Goal: Information Seeking & Learning: Learn about a topic

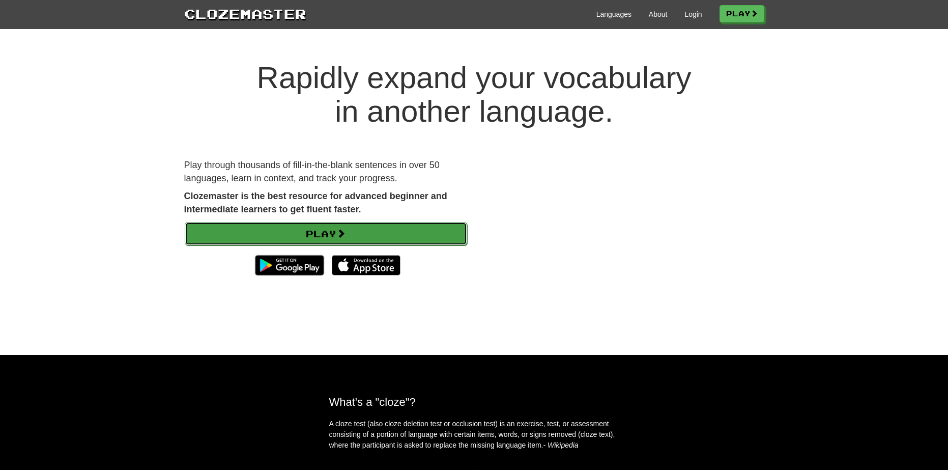
click at [367, 229] on link "Play" at bounding box center [326, 233] width 282 height 23
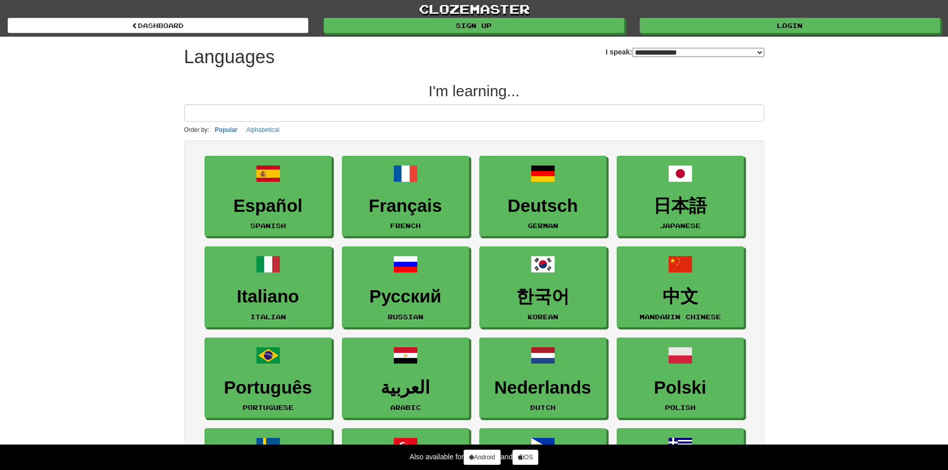
select select "*******"
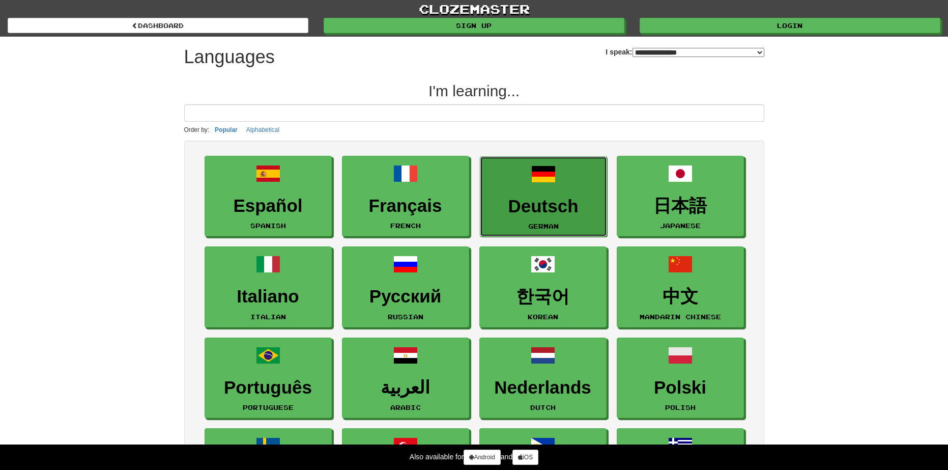
click at [540, 196] on h3 "Deutsch" at bounding box center [543, 206] width 116 height 20
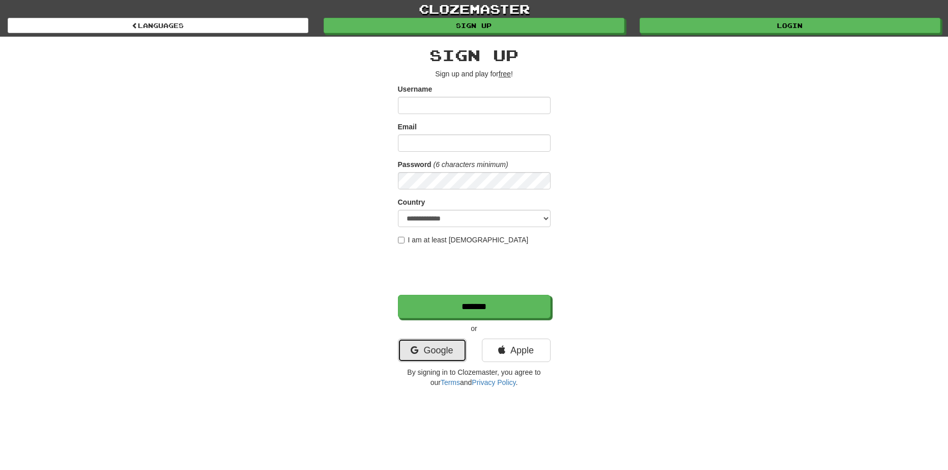
click at [439, 357] on link "Google" at bounding box center [432, 349] width 69 height 23
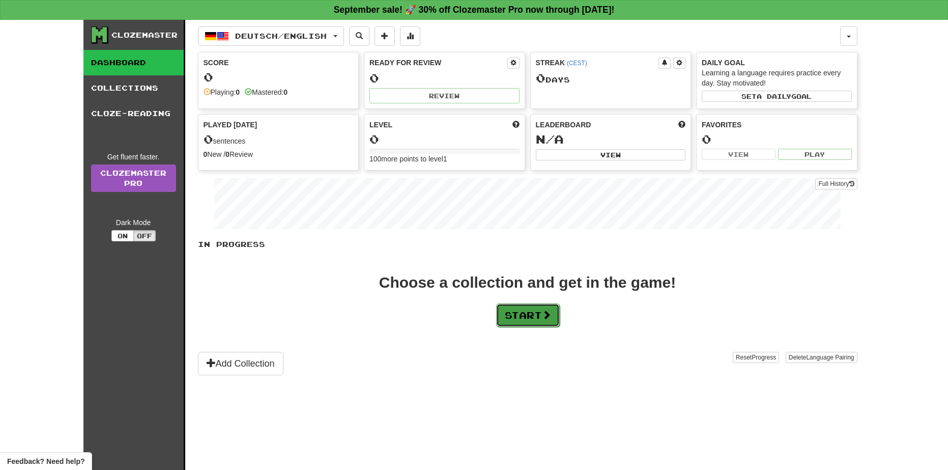
click at [521, 309] on button "Start" at bounding box center [528, 314] width 64 height 23
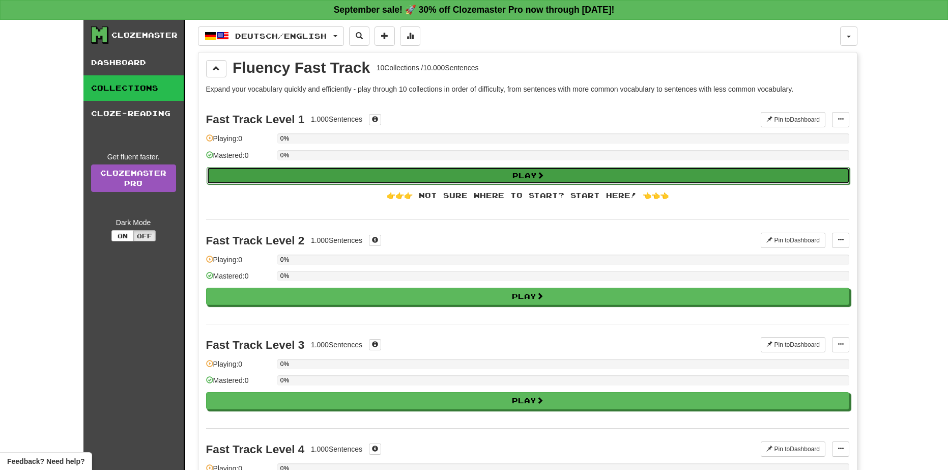
click at [410, 179] on button "Play" at bounding box center [528, 175] width 643 height 17
select select "**"
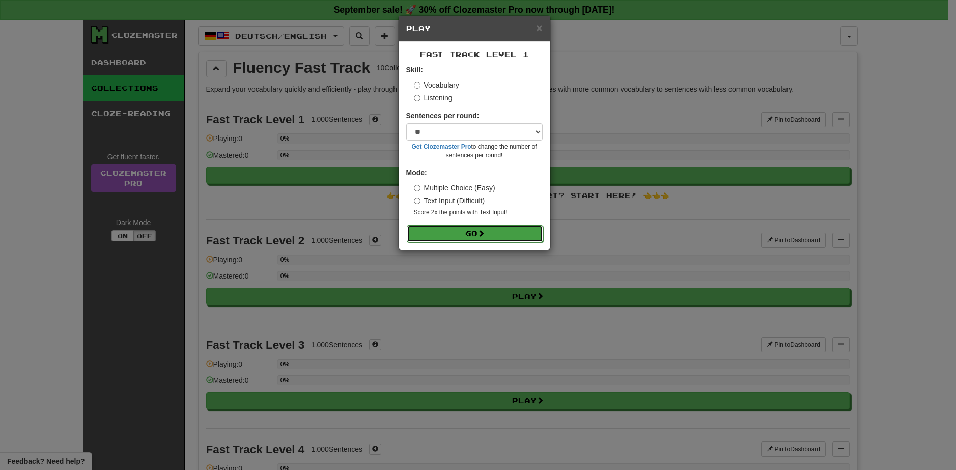
click at [488, 226] on button "Go" at bounding box center [475, 233] width 136 height 17
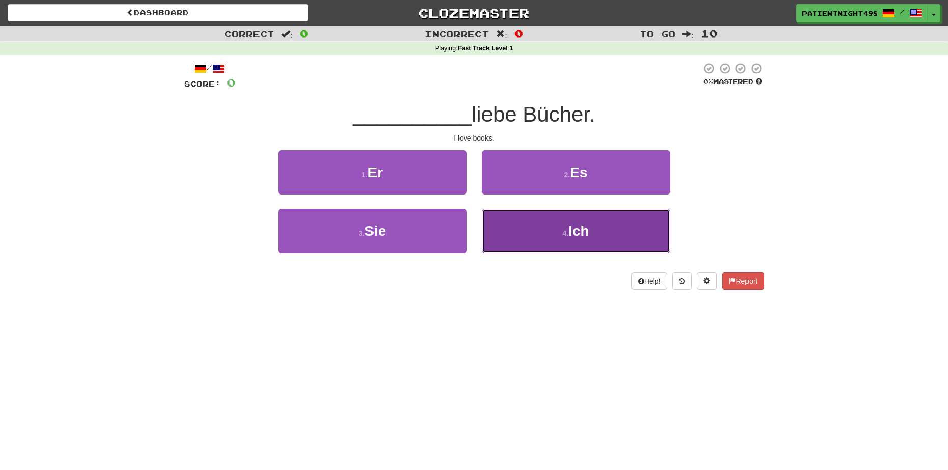
click at [529, 233] on button "4 . Ich" at bounding box center [576, 231] width 188 height 44
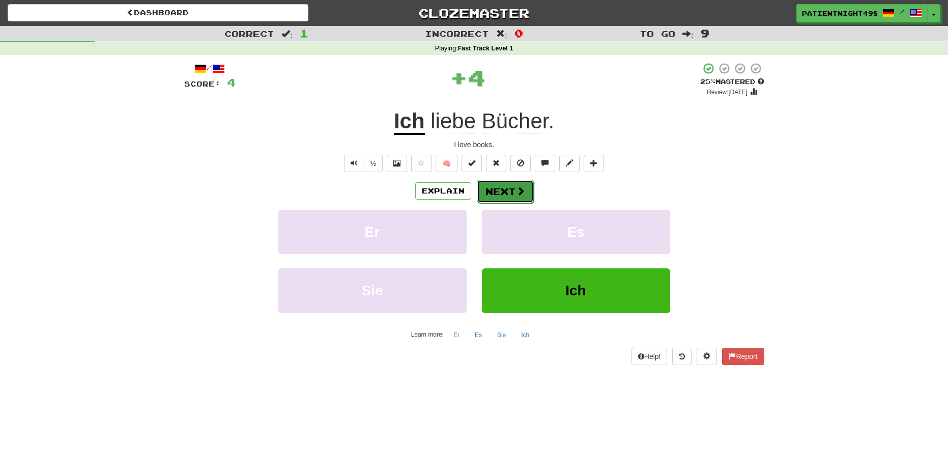
click at [508, 183] on button "Next" at bounding box center [505, 191] width 57 height 23
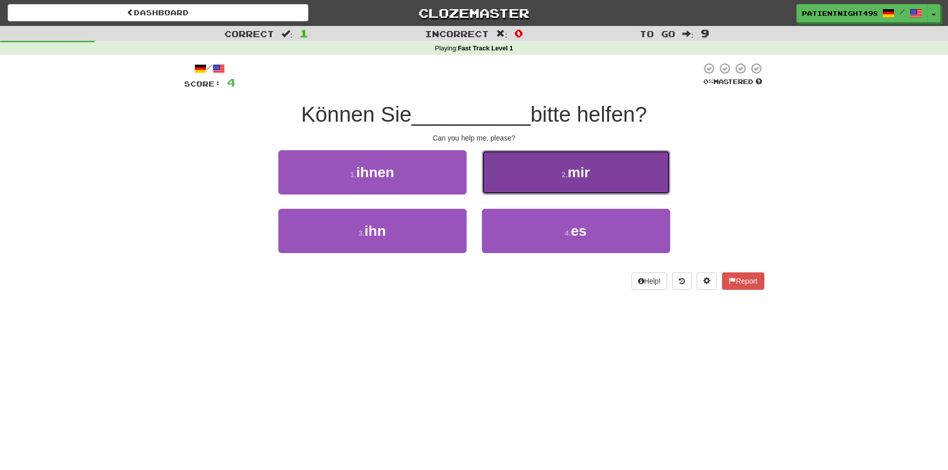
click at [534, 182] on button "2 . mir" at bounding box center [576, 172] width 188 height 44
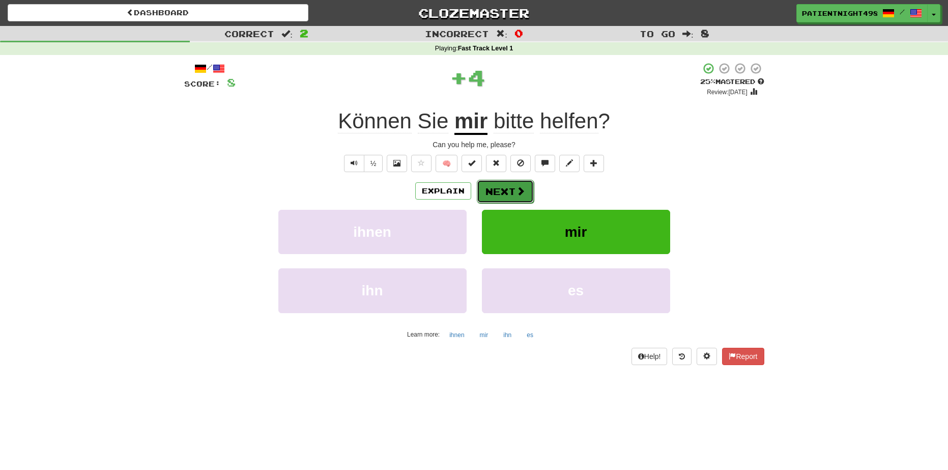
click at [511, 190] on button "Next" at bounding box center [505, 191] width 57 height 23
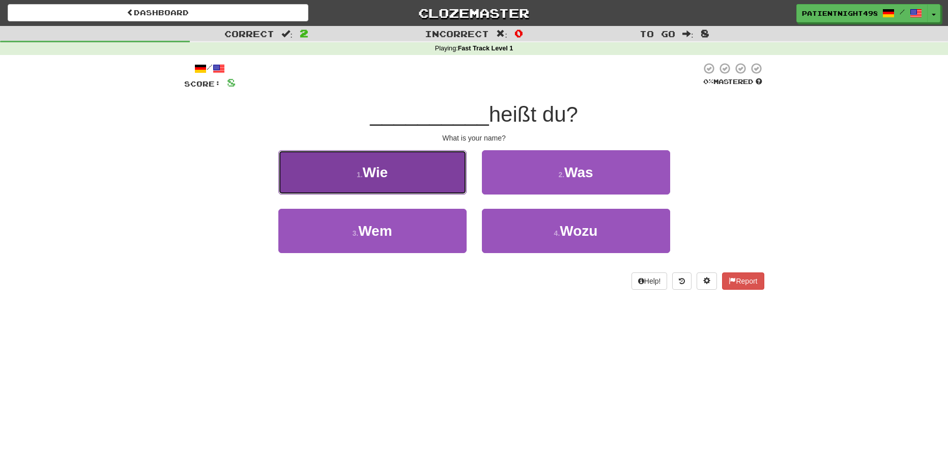
click at [397, 166] on button "1 . Wie" at bounding box center [372, 172] width 188 height 44
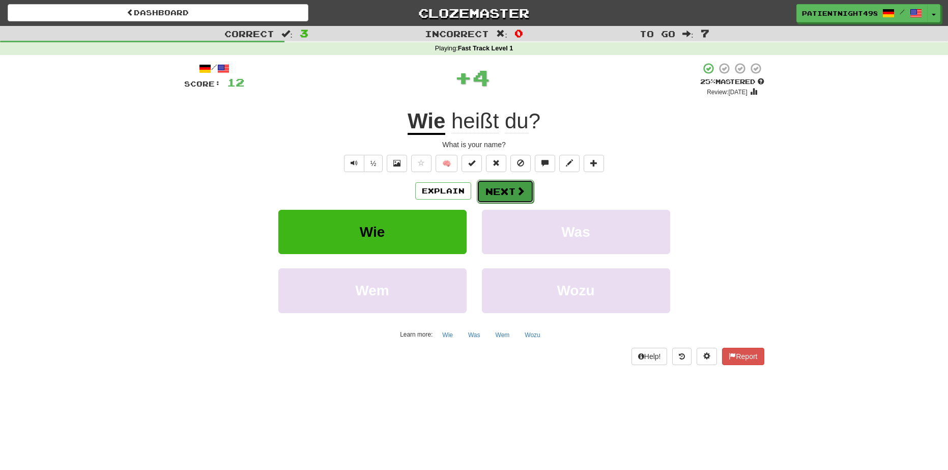
click at [499, 194] on button "Next" at bounding box center [505, 191] width 57 height 23
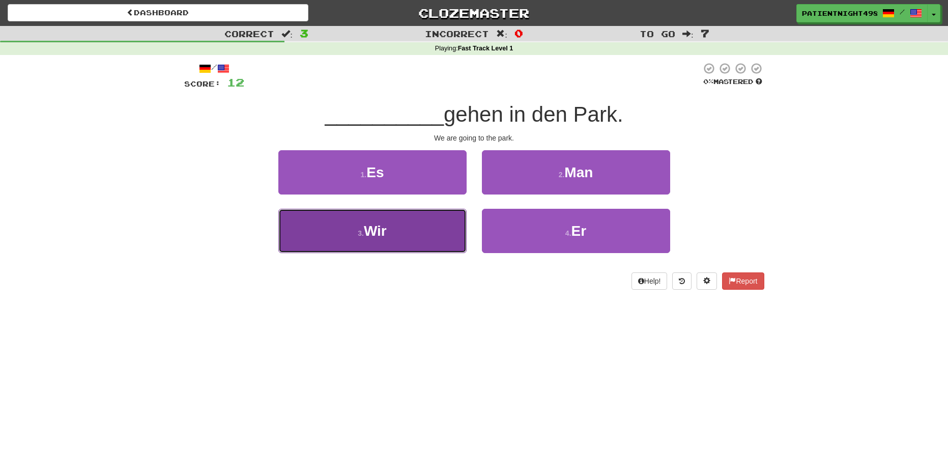
click at [446, 223] on button "3 . Wir" at bounding box center [372, 231] width 188 height 44
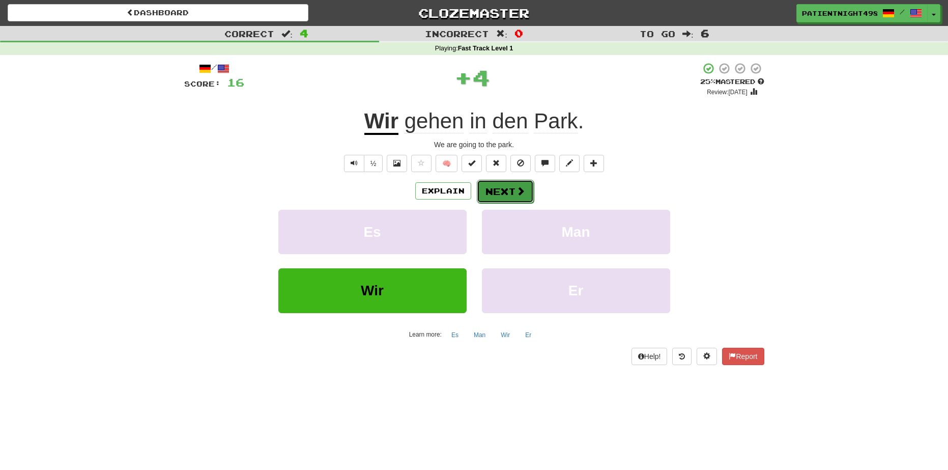
click at [494, 184] on button "Next" at bounding box center [505, 191] width 57 height 23
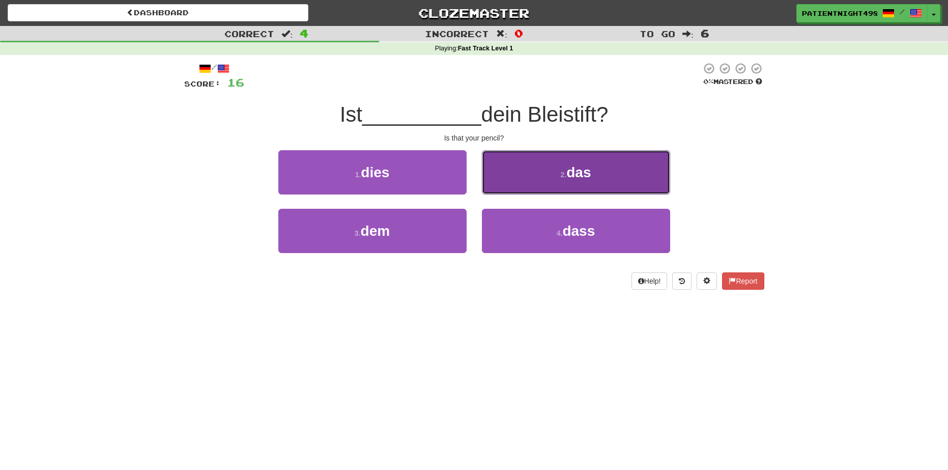
click at [497, 176] on button "2 . das" at bounding box center [576, 172] width 188 height 44
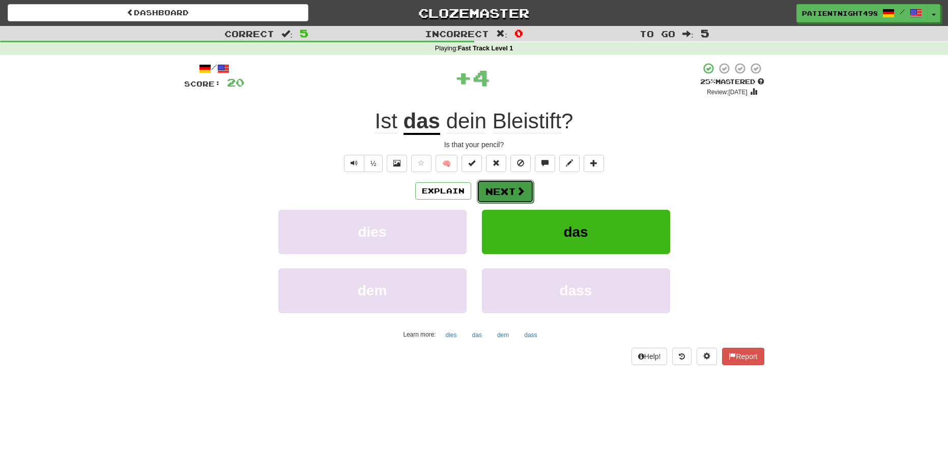
click at [508, 186] on button "Next" at bounding box center [505, 191] width 57 height 23
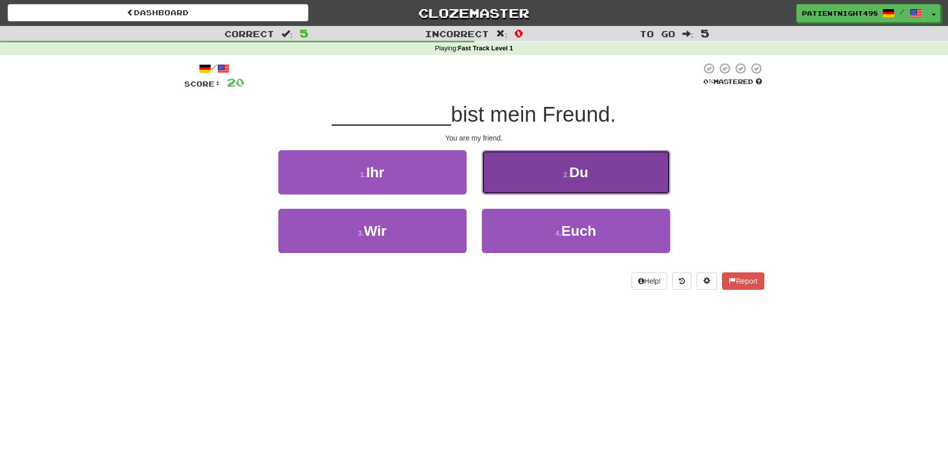
click at [517, 175] on button "2 . Du" at bounding box center [576, 172] width 188 height 44
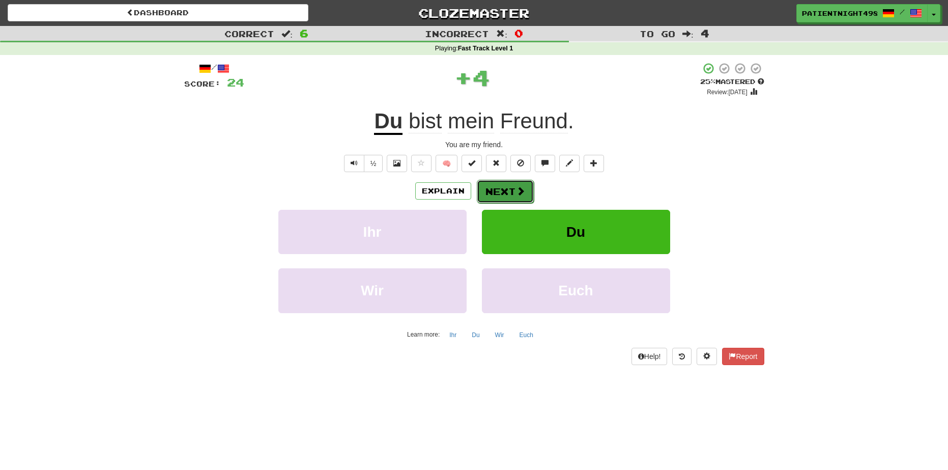
click at [511, 188] on button "Next" at bounding box center [505, 191] width 57 height 23
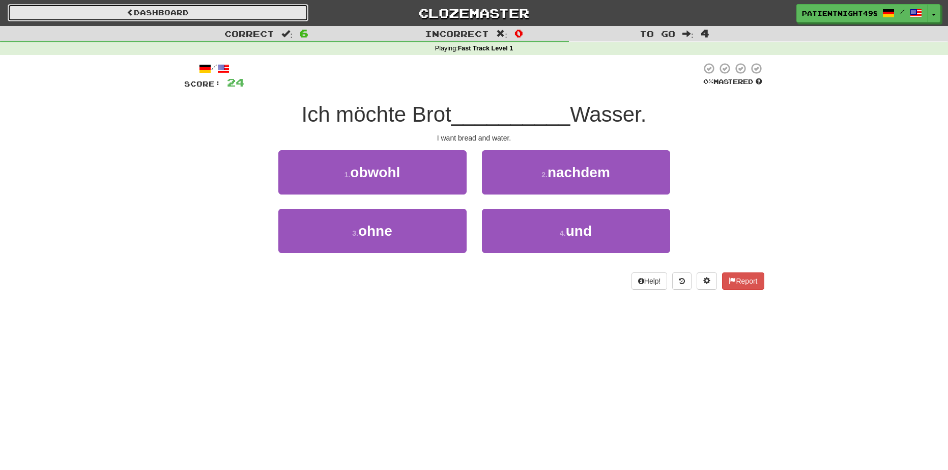
click at [171, 15] on link "Dashboard" at bounding box center [158, 12] width 301 height 17
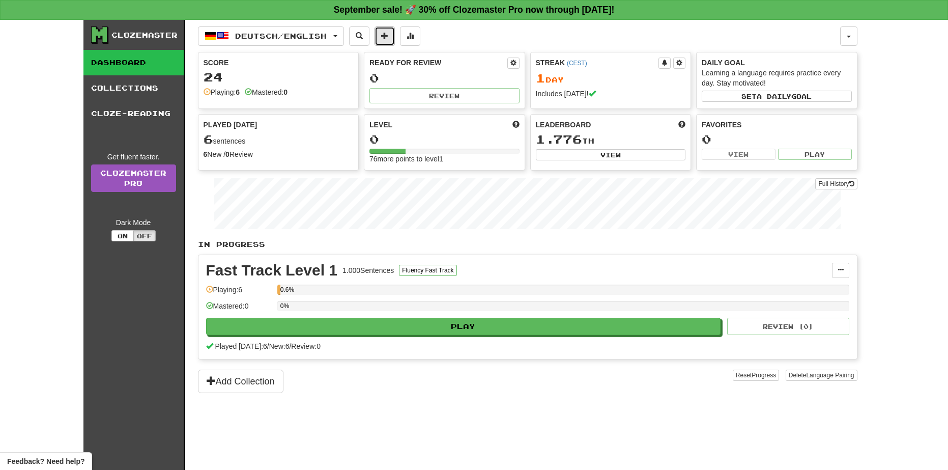
click at [388, 36] on span at bounding box center [384, 35] width 7 height 7
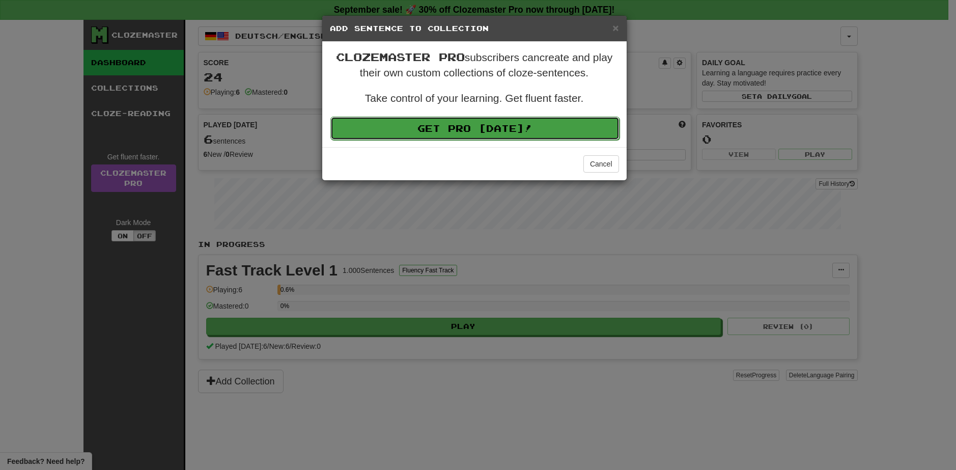
click at [479, 130] on link "Get Pro [DATE]!" at bounding box center [474, 128] width 289 height 23
